Goal: Obtain resource: Download file/media

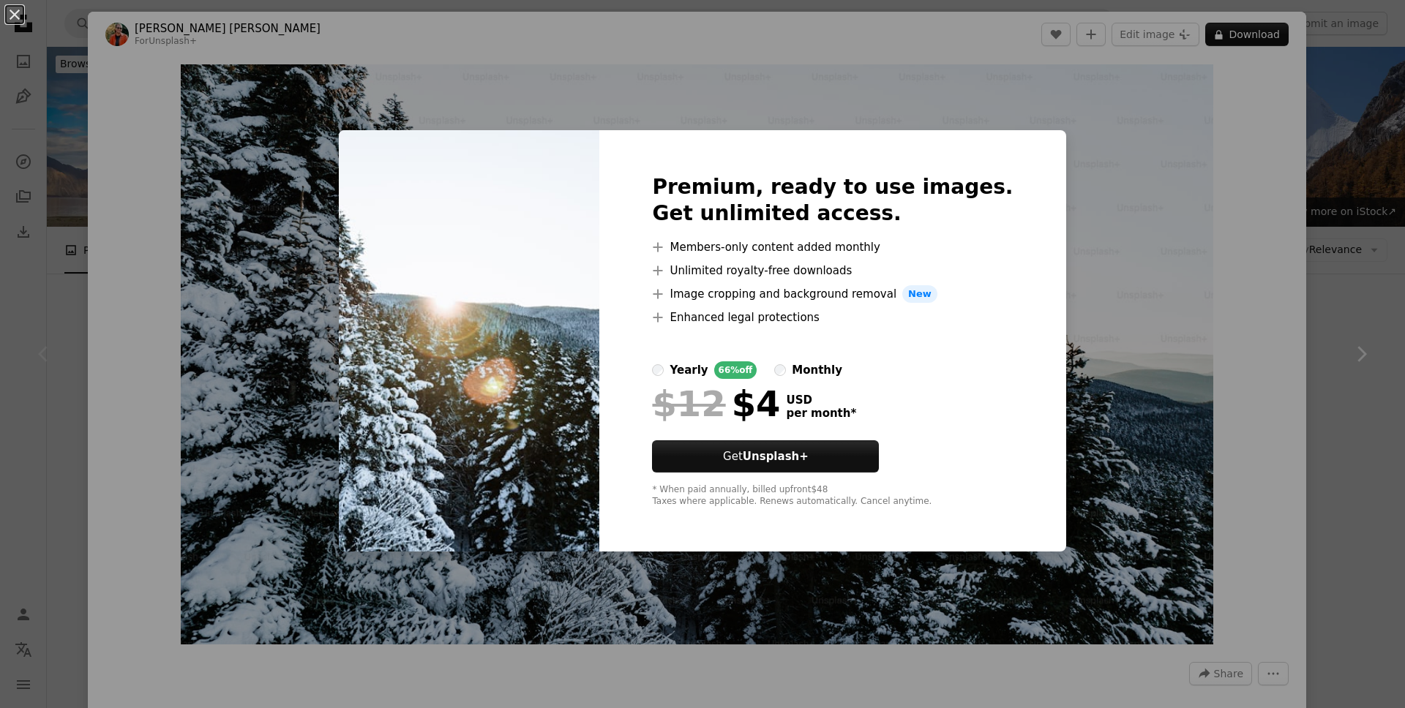
scroll to position [2200, 0]
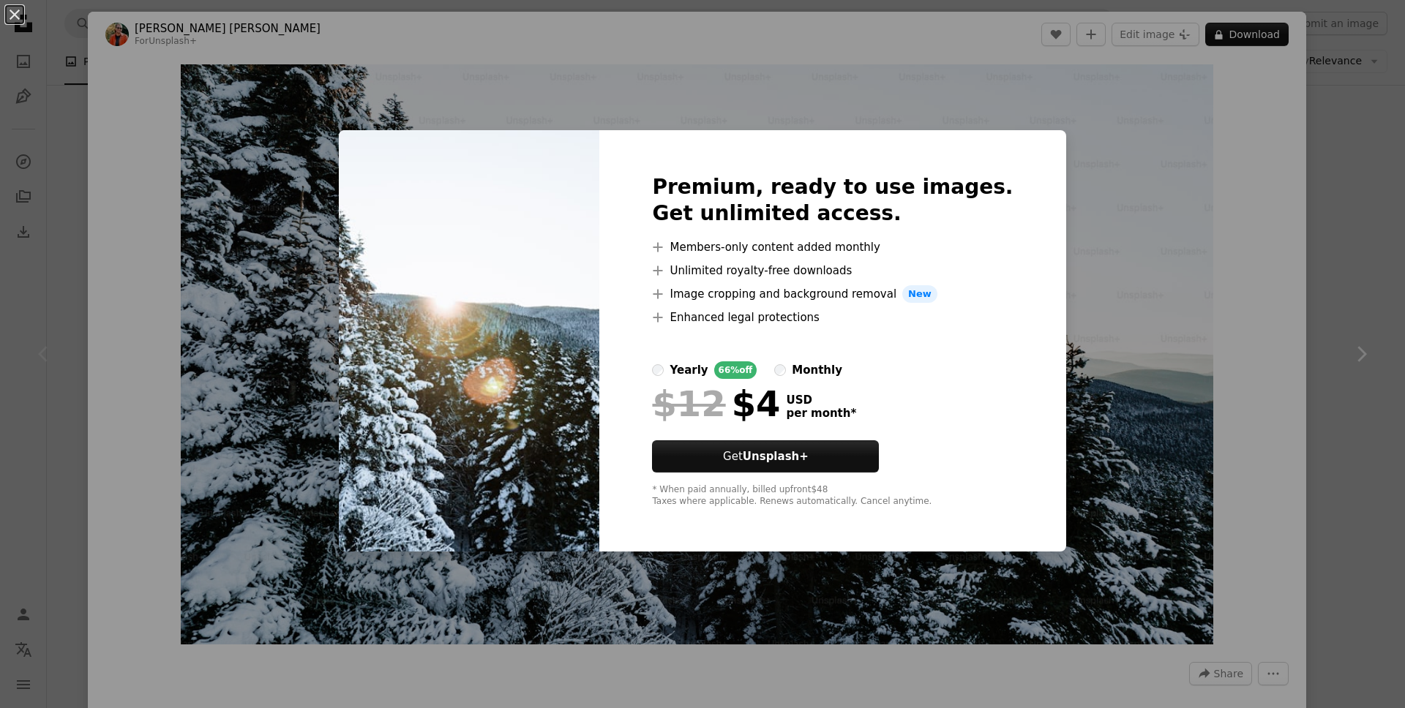
click at [1169, 217] on div "An X shape Premium, ready to use images. Get unlimited access. A plus sign Memb…" at bounding box center [702, 354] width 1405 height 708
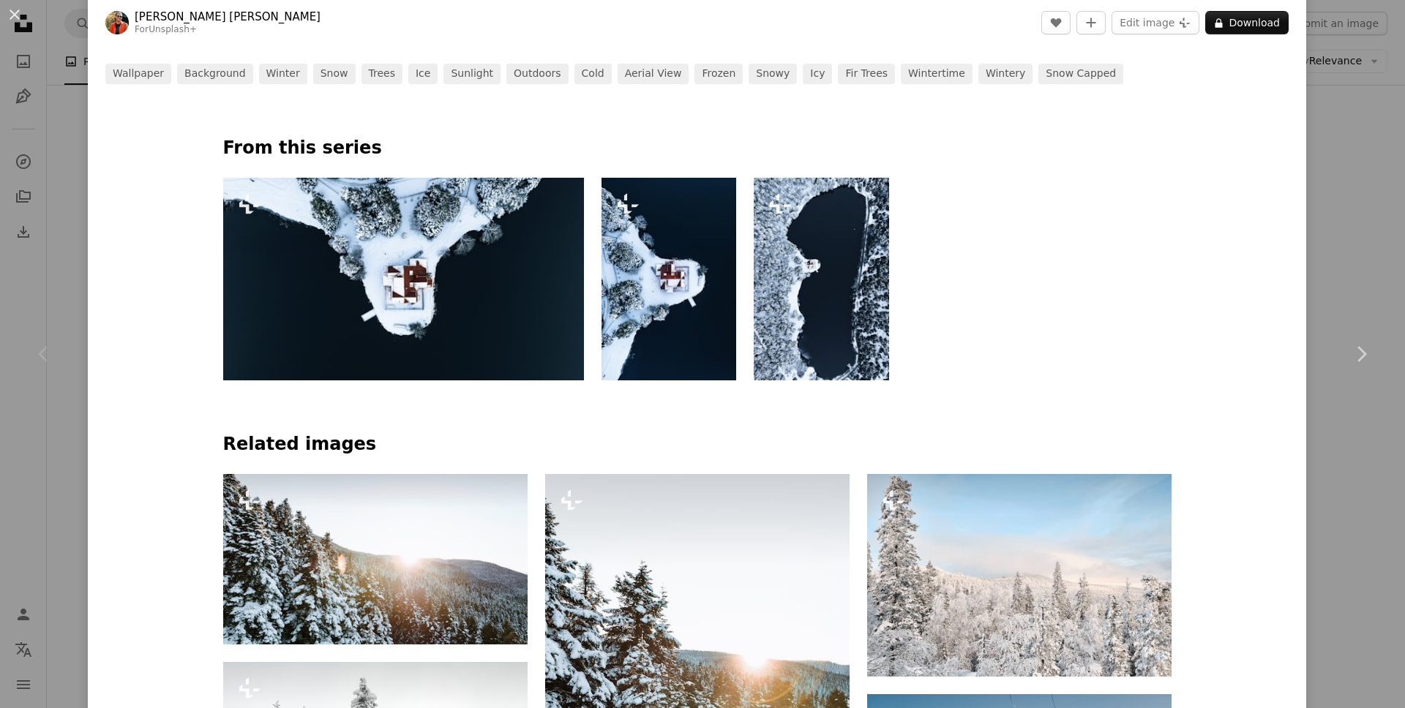
scroll to position [714, 0]
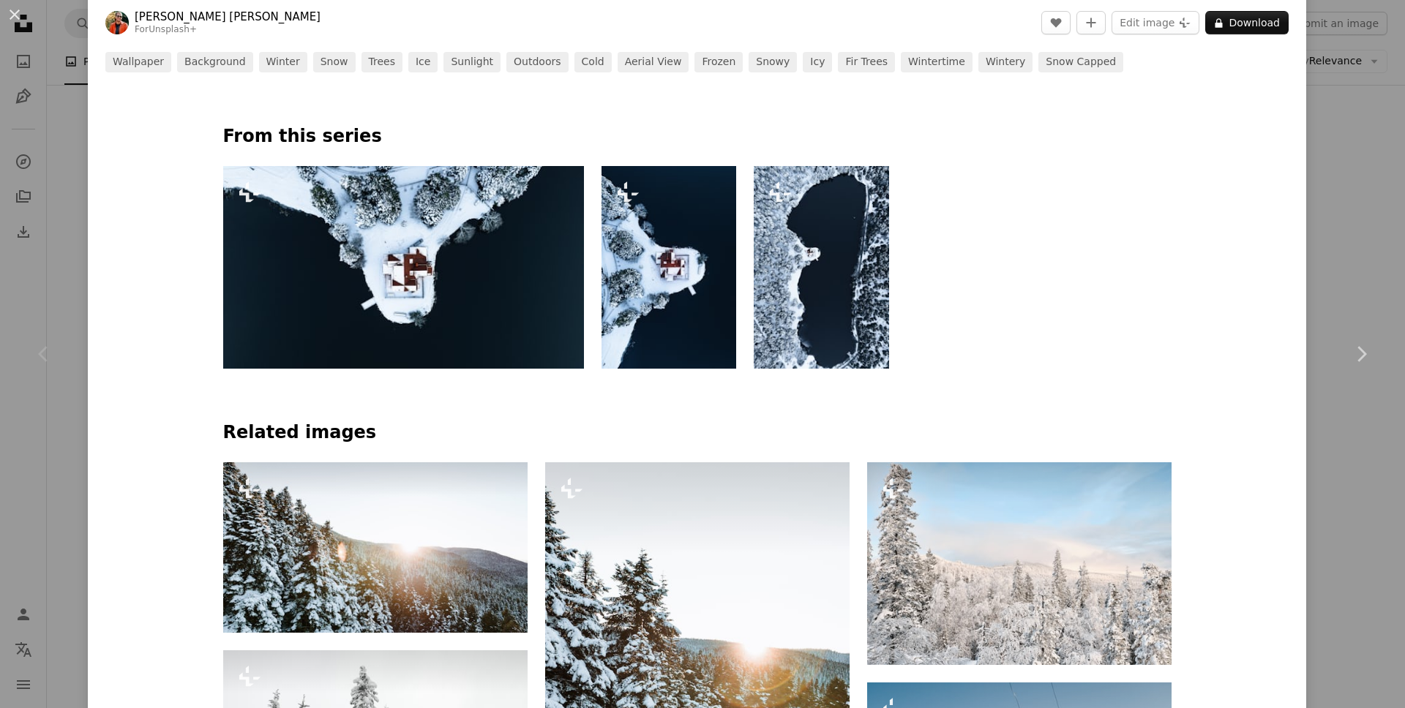
click at [1311, 262] on div "An X shape Chevron left Chevron right [PERSON_NAME] [PERSON_NAME] For Unsplash+…" at bounding box center [702, 354] width 1405 height 708
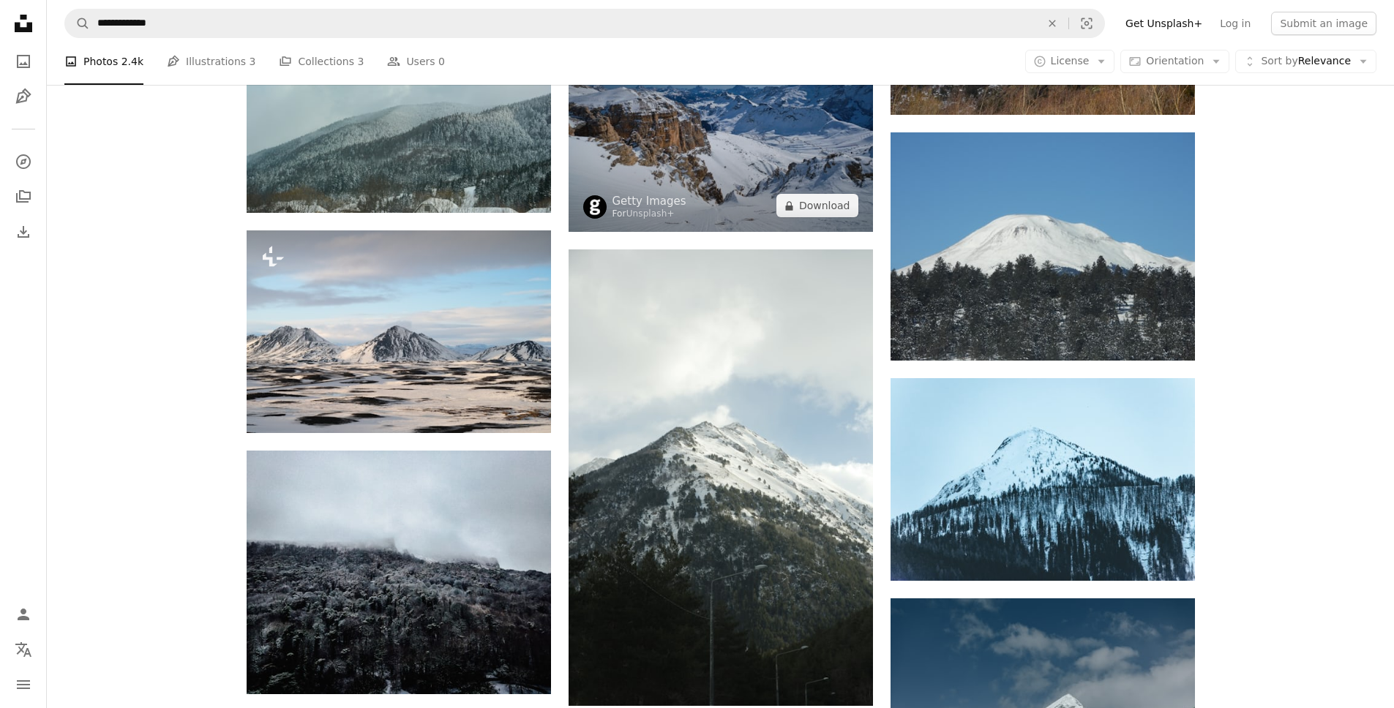
scroll to position [4441, 0]
